Goal: Task Accomplishment & Management: Complete application form

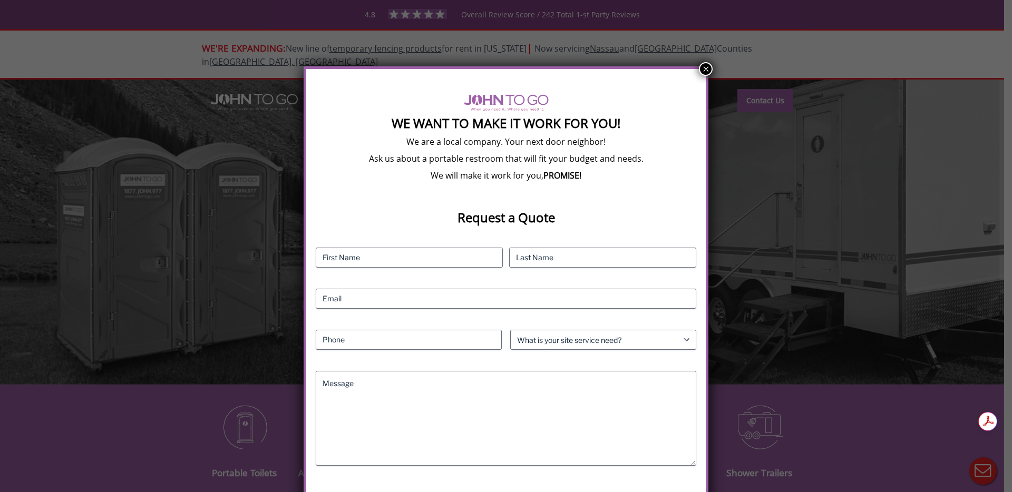
scroll to position [14, 0]
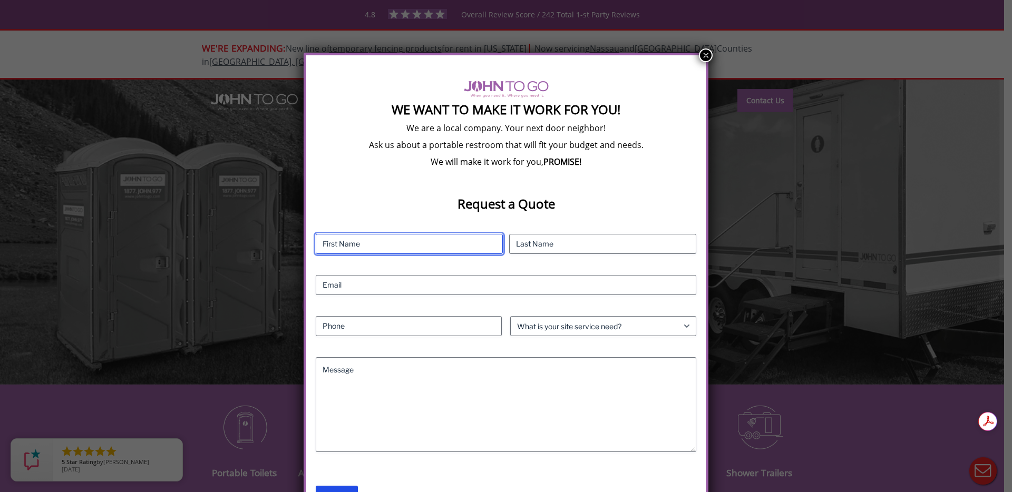
click at [420, 246] on input "First" at bounding box center [409, 244] width 187 height 20
click at [433, 241] on input "First" at bounding box center [409, 244] width 187 height 20
type input "Leo"
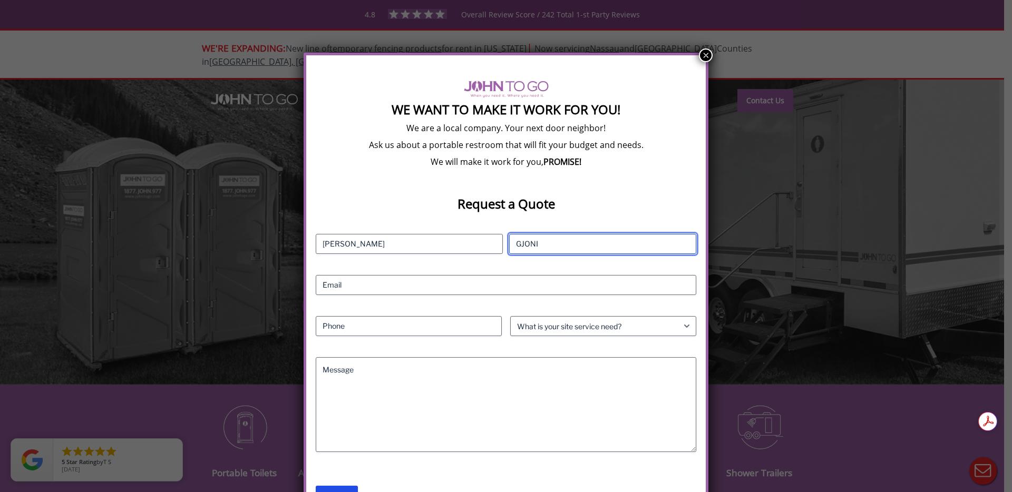
type input "GJONI"
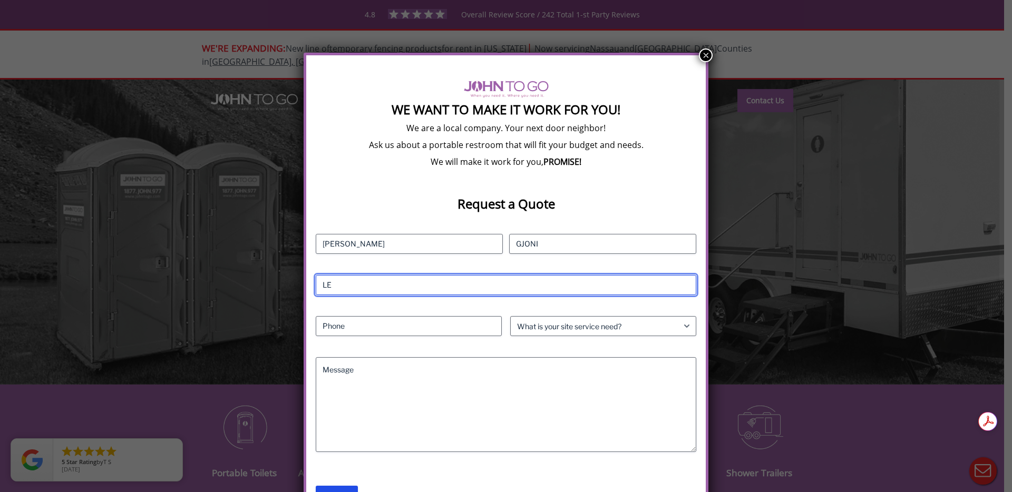
type input "L"
click at [432, 282] on input "Email (Required)" at bounding box center [506, 285] width 381 height 20
type input "LEO@DRUGLIFT.COM"
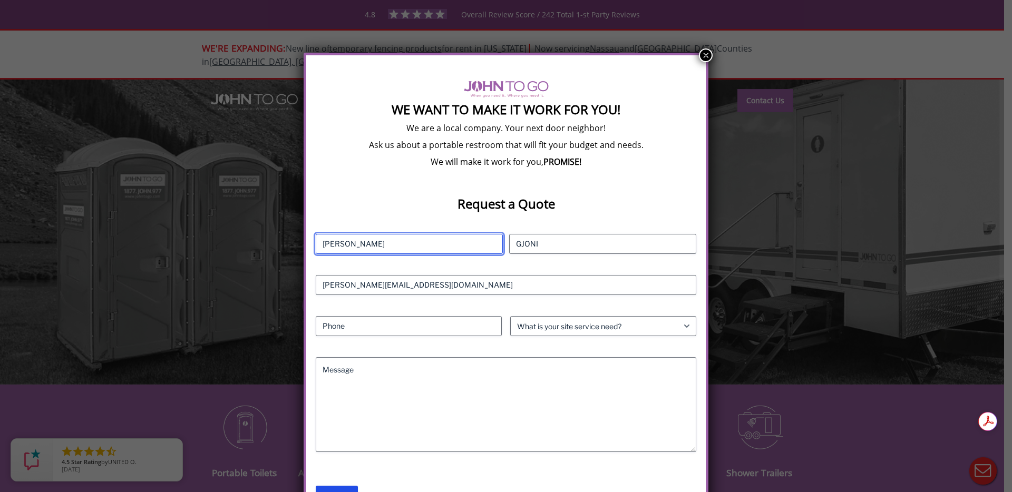
click at [399, 245] on input "Leo" at bounding box center [409, 244] width 187 height 20
type input "LEO"
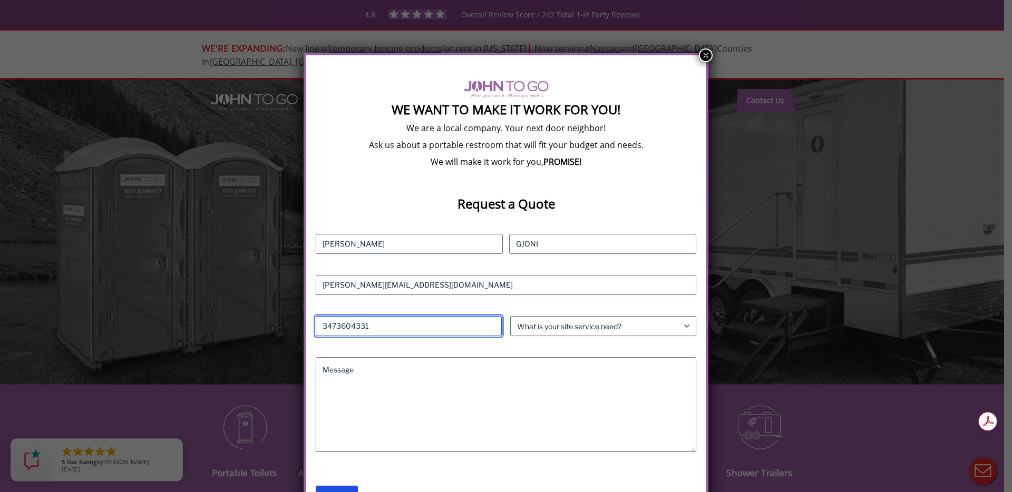
type input "3473604331"
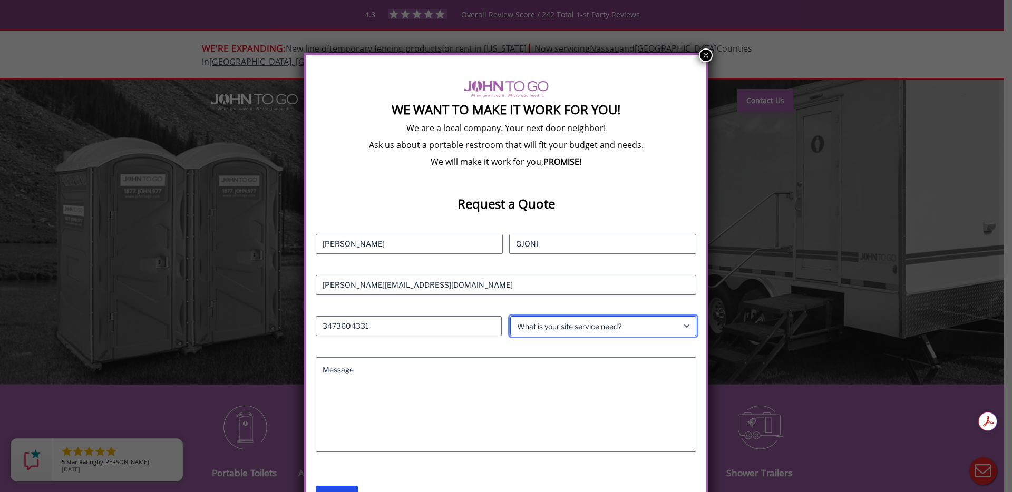
click at [617, 325] on select "What is your site service need? Consumer Construction - Commercial Construction…" at bounding box center [603, 326] width 186 height 20
click at [510, 316] on select "What is your site service need? Consumer Construction - Commercial Construction…" at bounding box center [603, 326] width 186 height 20
click at [559, 317] on select "What is your site service need? Consumer Construction - Commercial Construction…" at bounding box center [603, 326] width 186 height 20
select select "Business"
click at [510, 316] on select "What is your site service need? Consumer Construction - Commercial Construction…" at bounding box center [603, 326] width 186 height 20
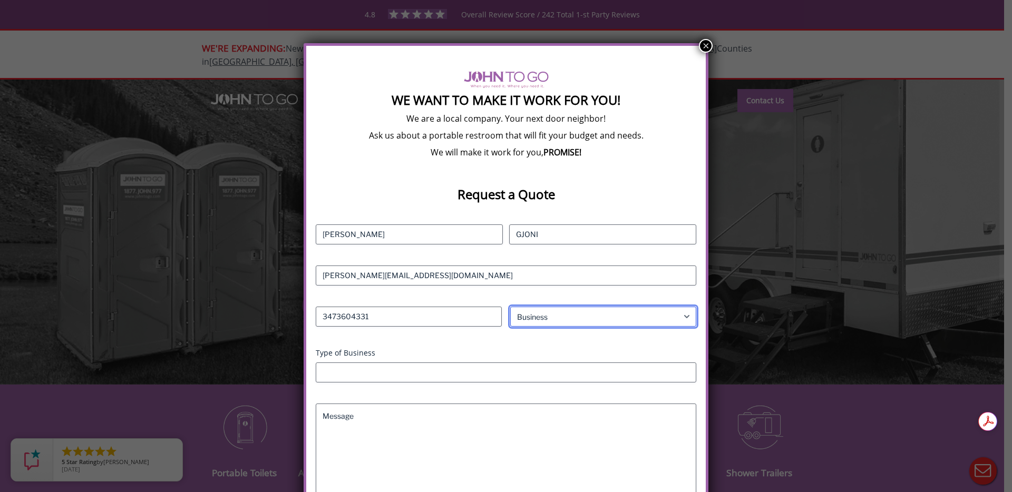
scroll to position [34, 0]
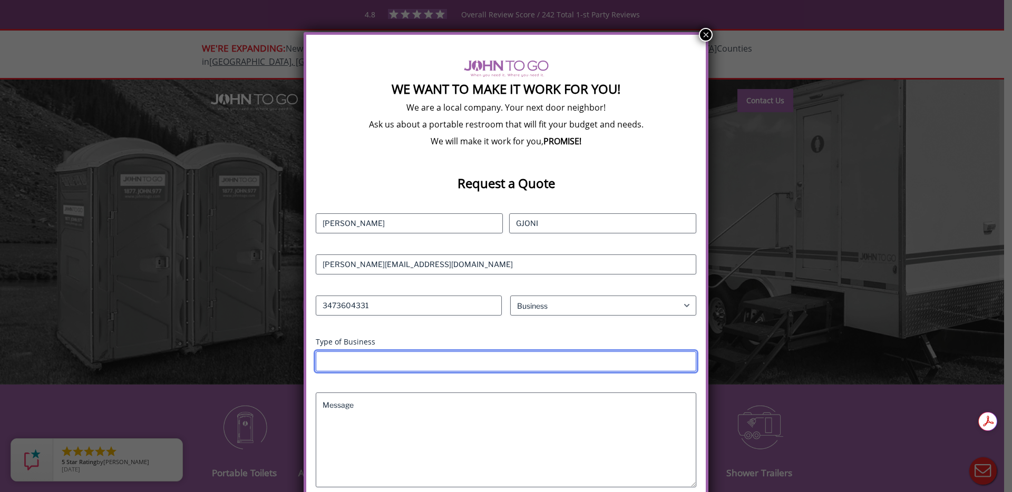
click at [417, 364] on input "Type of Business" at bounding box center [506, 362] width 381 height 20
type input "Logistics"
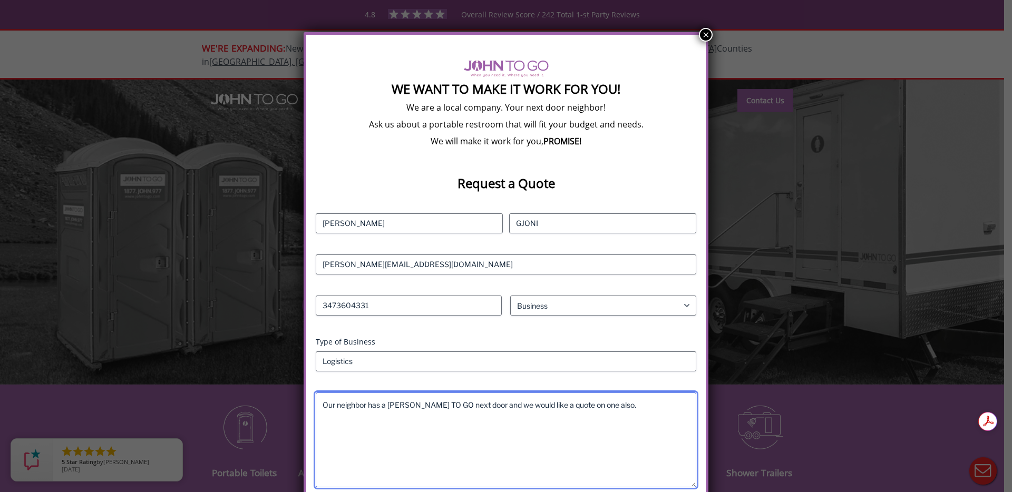
scroll to position [95, 0]
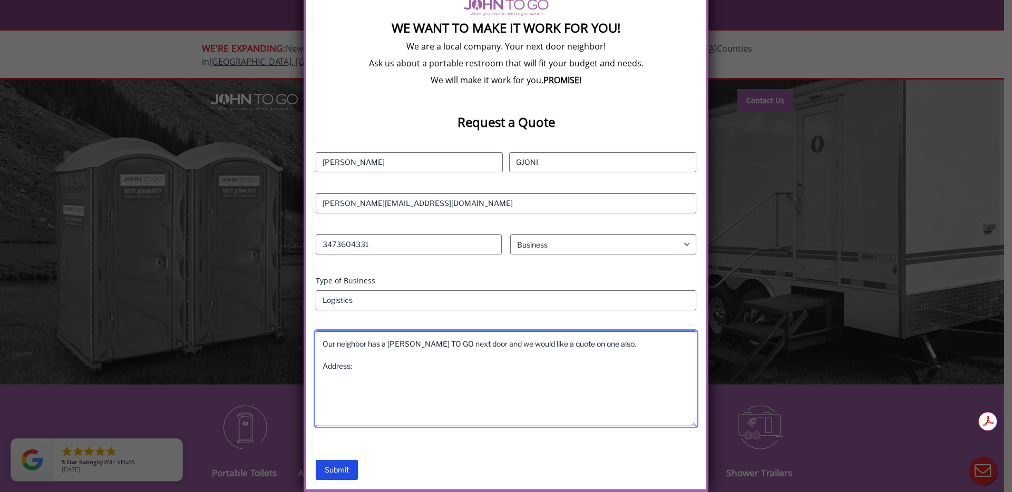
paste textarea "51-20 59th StWoodside, NY 11377"
click at [403, 368] on textarea "Our neighbor has a JOHN TO GO next door and we would like a quote on one also. …" at bounding box center [506, 379] width 381 height 95
type textarea "Our neighbor has a JOHN TO GO next door and we would like a quote on one also. …"
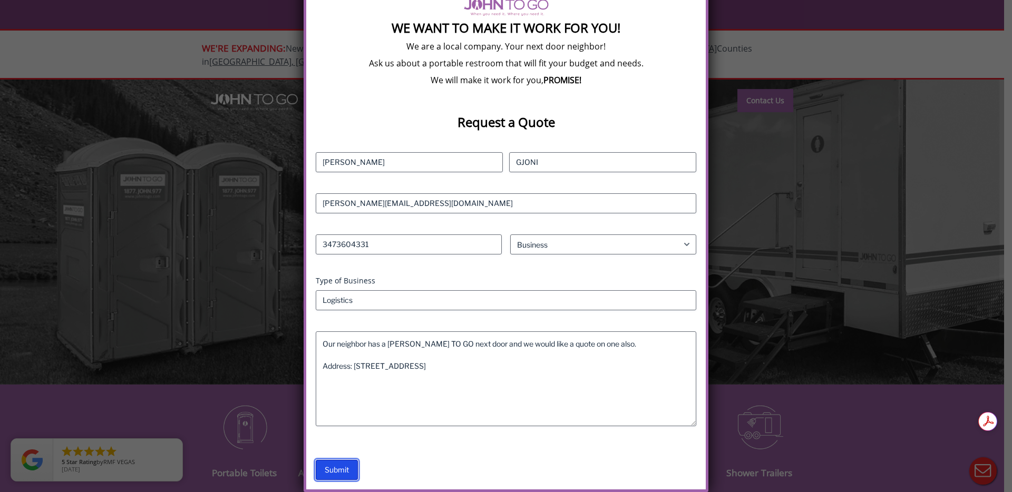
click at [337, 474] on input "Submit" at bounding box center [337, 470] width 42 height 20
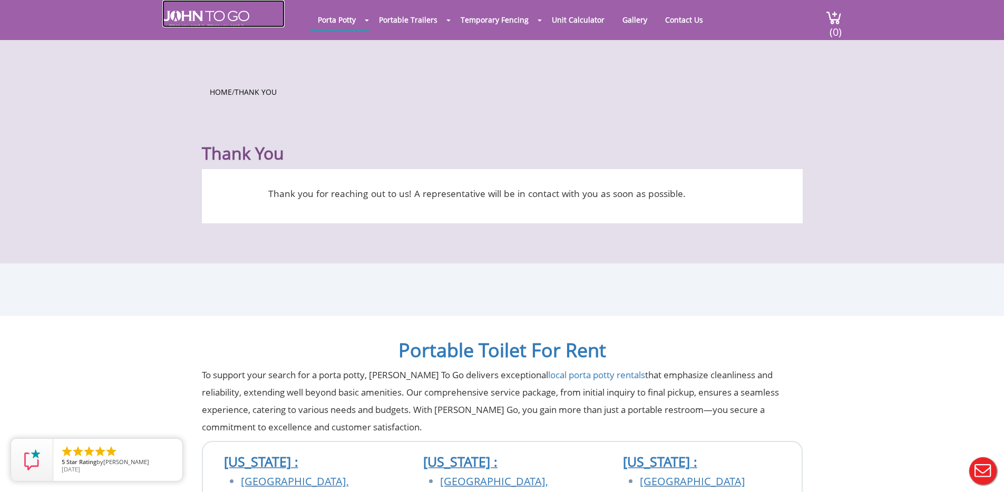
click at [226, 20] on img at bounding box center [205, 19] width 87 height 17
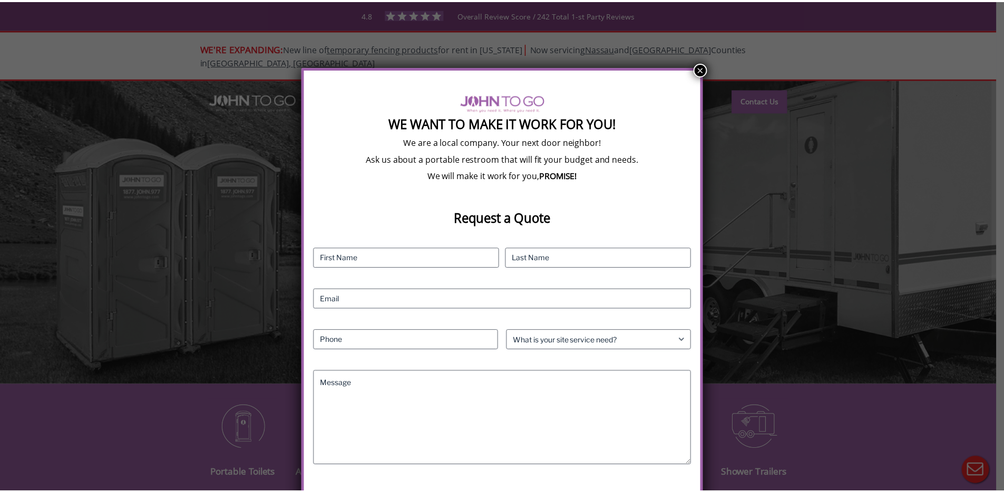
scroll to position [14, 0]
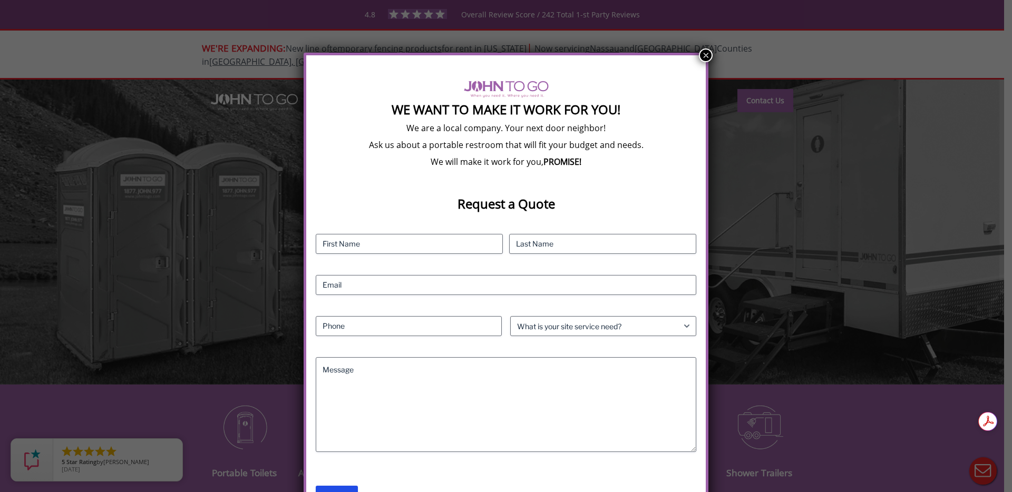
click at [704, 57] on button "×" at bounding box center [706, 55] width 14 height 14
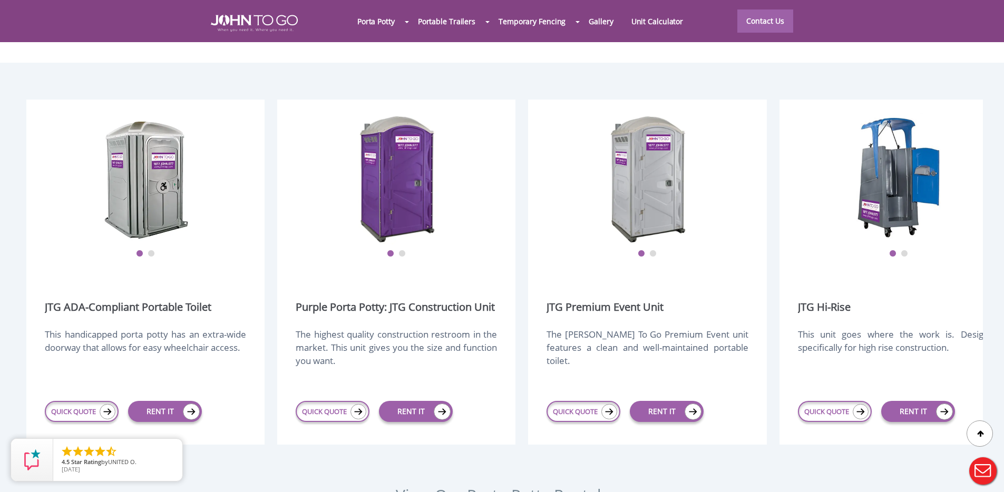
scroll to position [1324, 0]
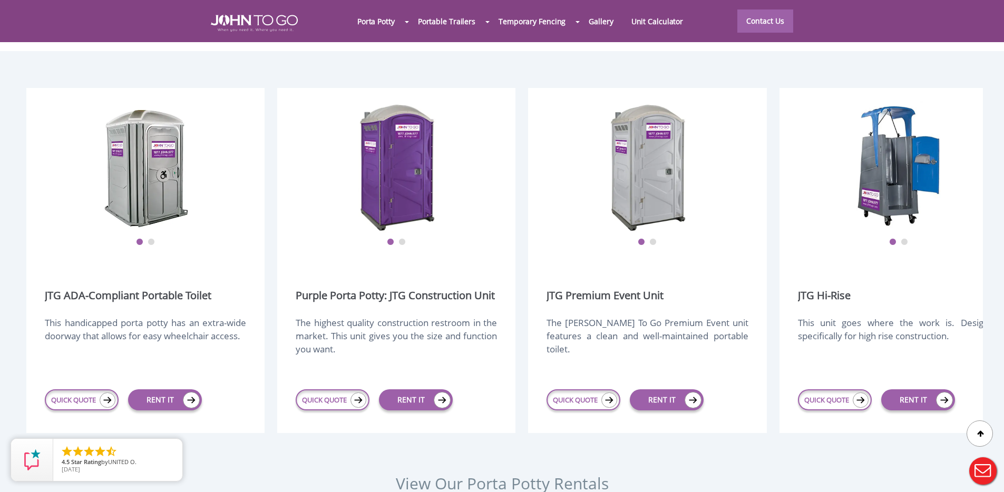
click at [155, 154] on img at bounding box center [146, 167] width 84 height 132
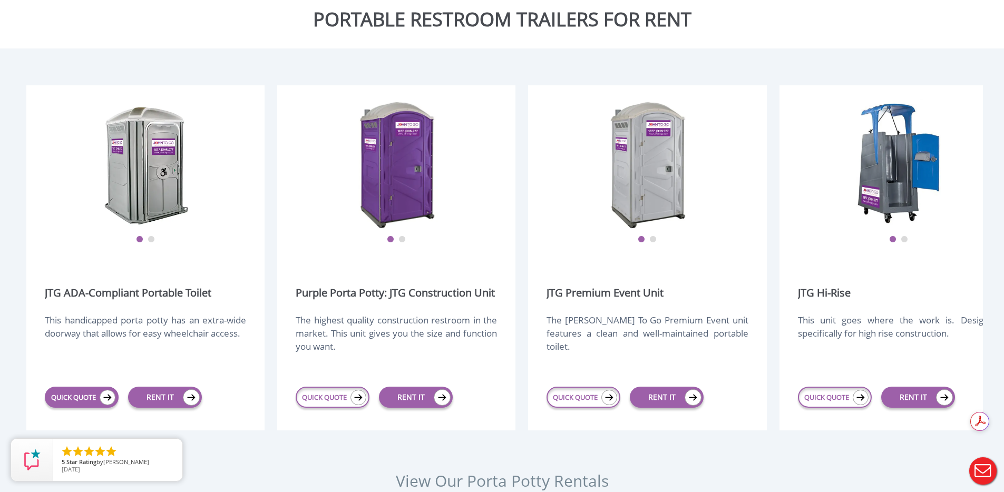
click at [80, 387] on link "QUICK QUOTE" at bounding box center [82, 397] width 74 height 21
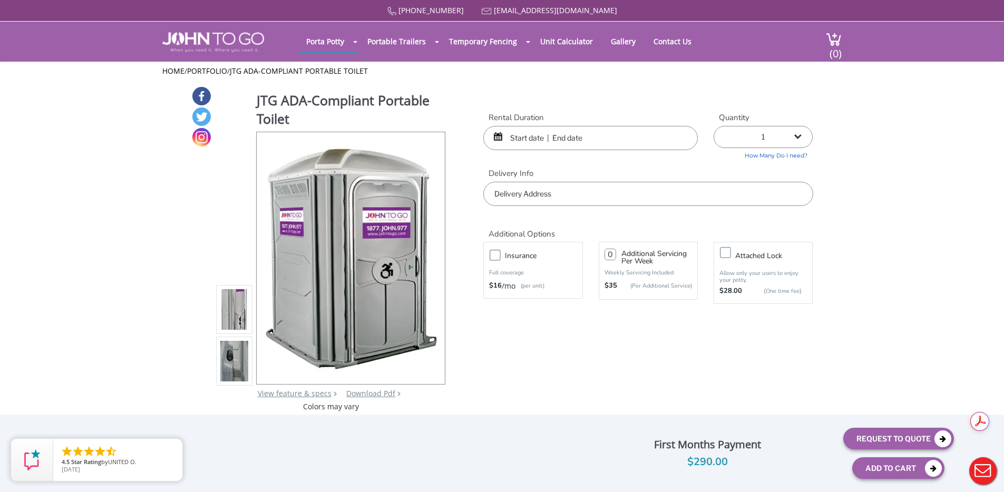
click at [597, 129] on input "text" at bounding box center [590, 138] width 215 height 24
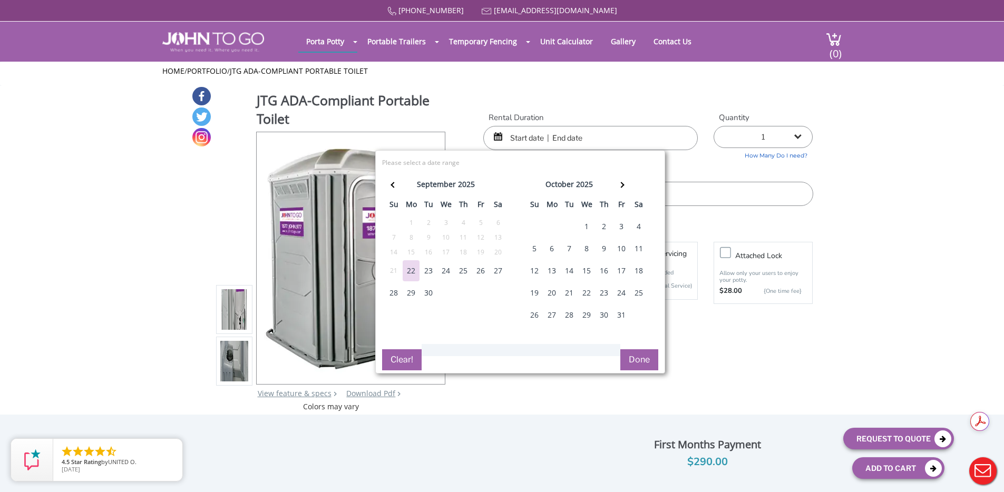
click at [430, 267] on div "23" at bounding box center [428, 270] width 17 height 21
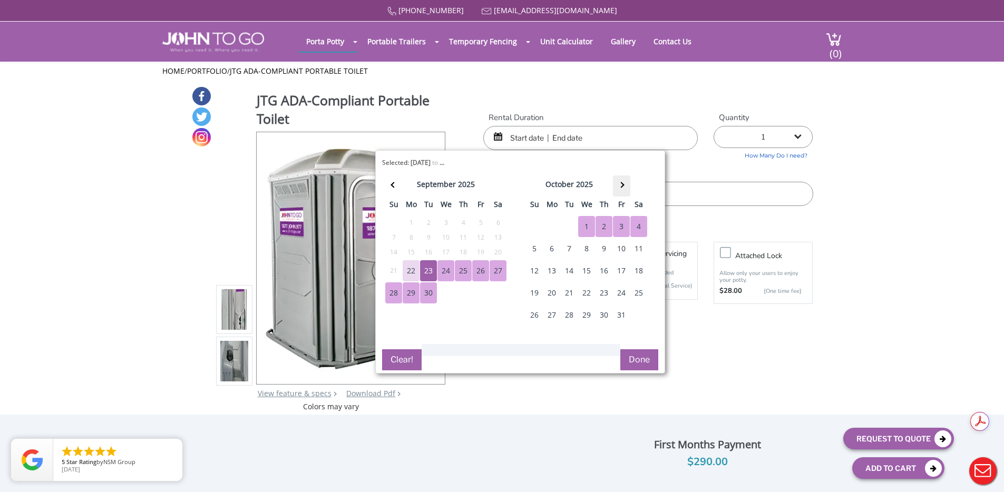
click at [621, 182] on span at bounding box center [621, 185] width 6 height 6
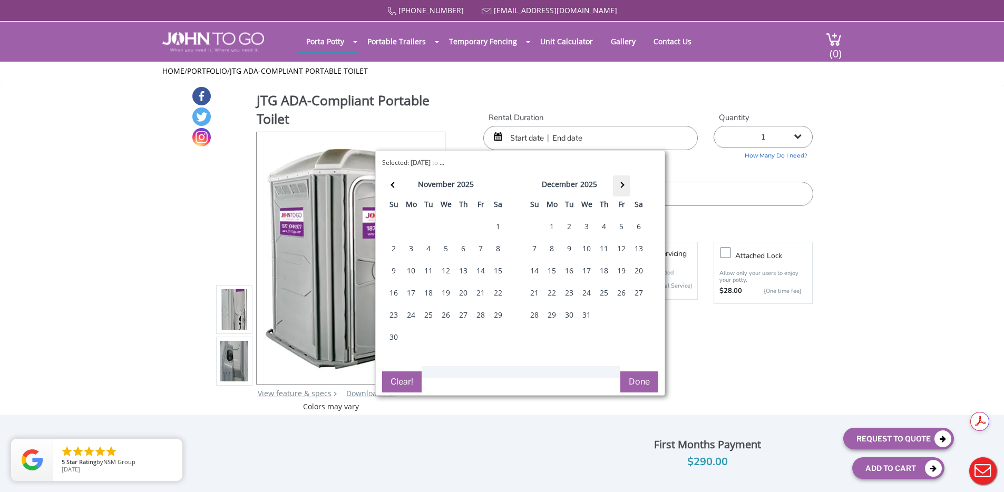
click at [621, 182] on span at bounding box center [621, 185] width 6 height 6
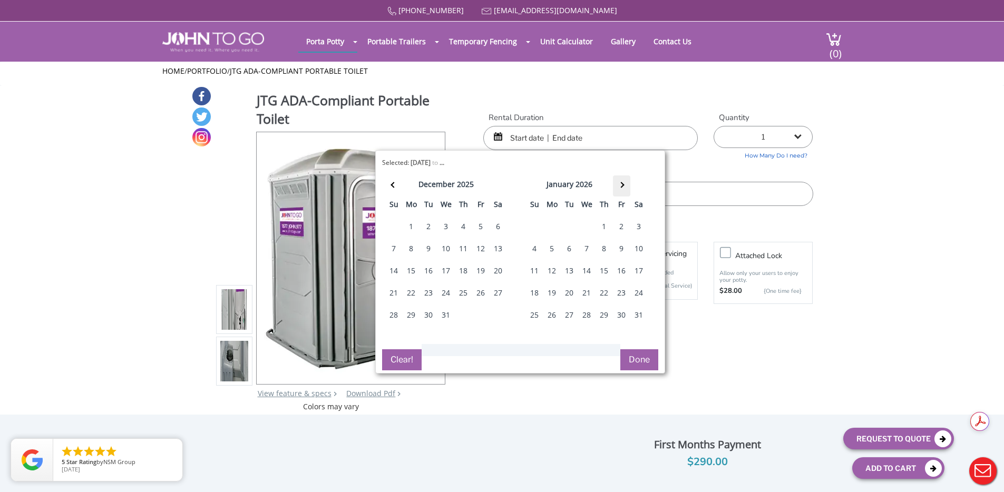
click at [621, 182] on span at bounding box center [621, 185] width 6 height 6
click at [622, 179] on th at bounding box center [621, 186] width 17 height 21
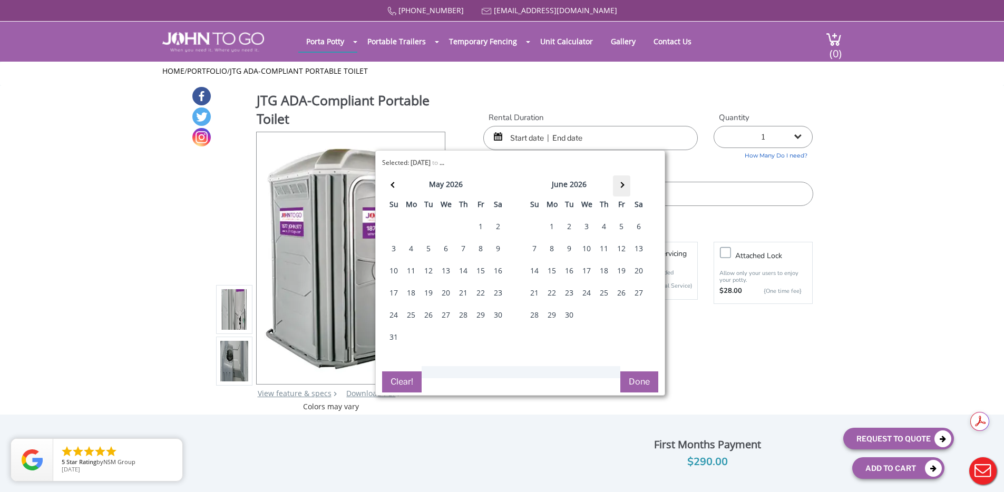
click at [622, 179] on th at bounding box center [621, 186] width 17 height 21
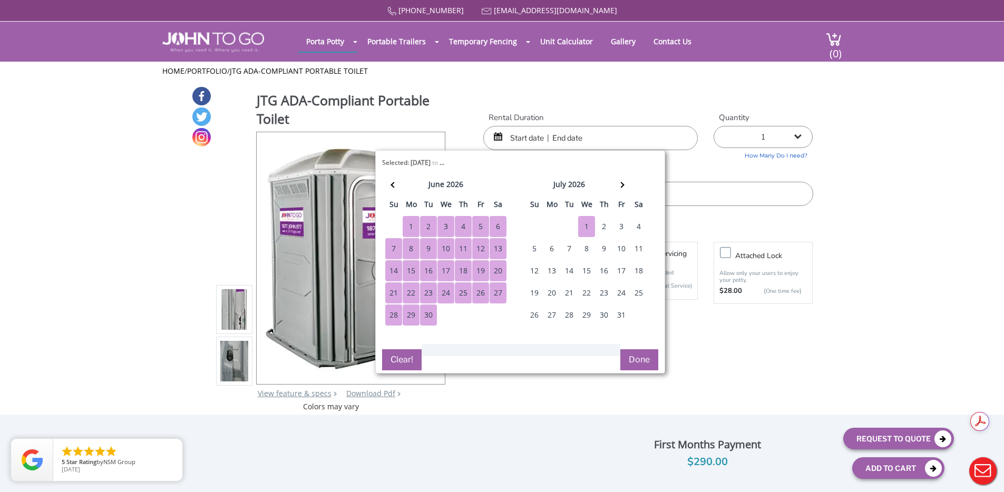
click at [589, 227] on div "1" at bounding box center [586, 226] width 17 height 21
type input "09/23/2025 to 07/01/2026"
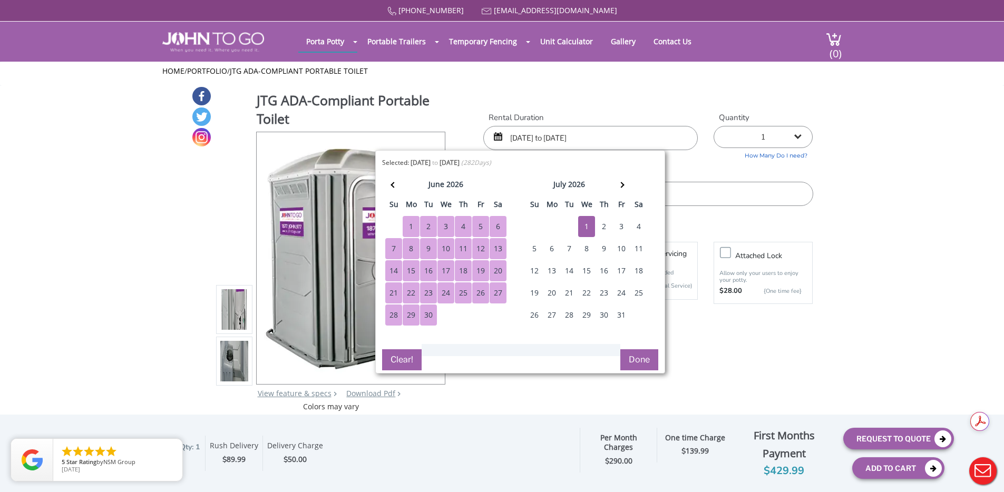
click at [647, 356] on button "Done" at bounding box center [639, 359] width 38 height 21
